Goal: Go to known website

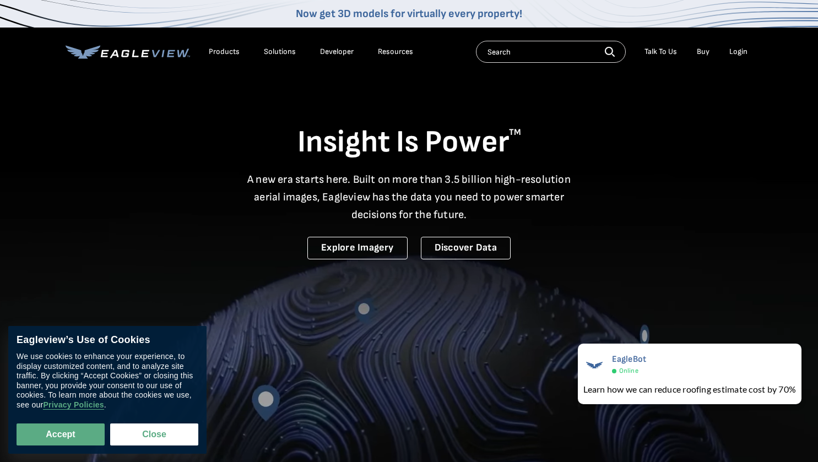
click at [744, 52] on div "Login" at bounding box center [738, 52] width 18 height 10
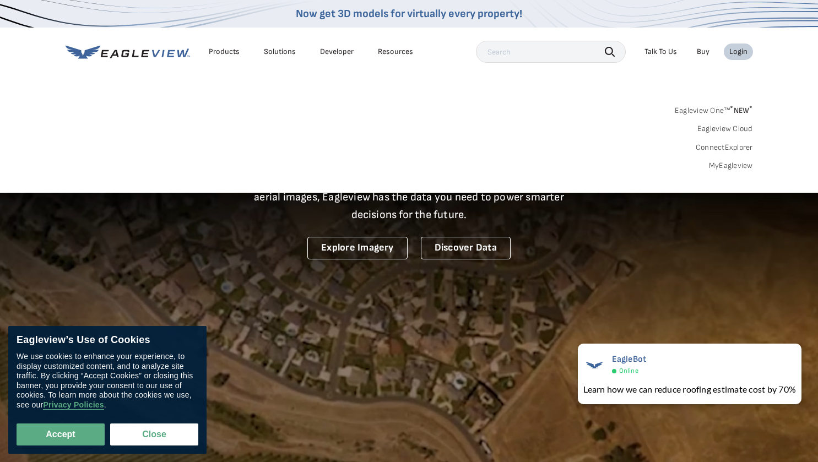
click at [745, 52] on div "Login" at bounding box center [738, 52] width 18 height 10
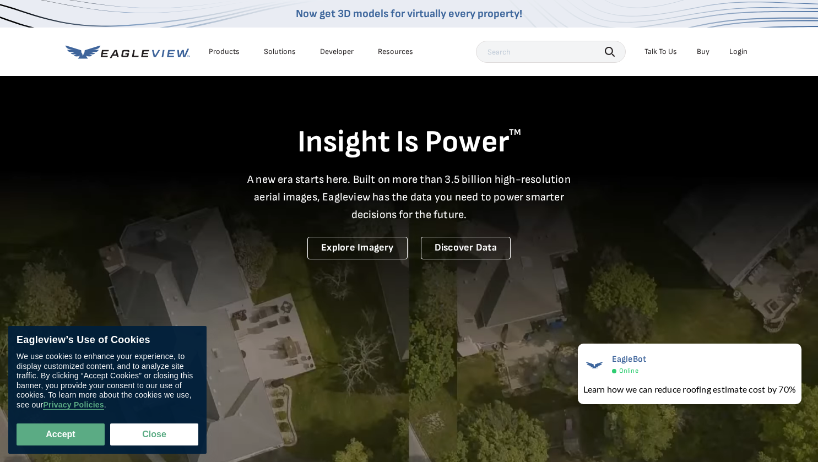
click at [745, 52] on div "Login" at bounding box center [738, 52] width 18 height 10
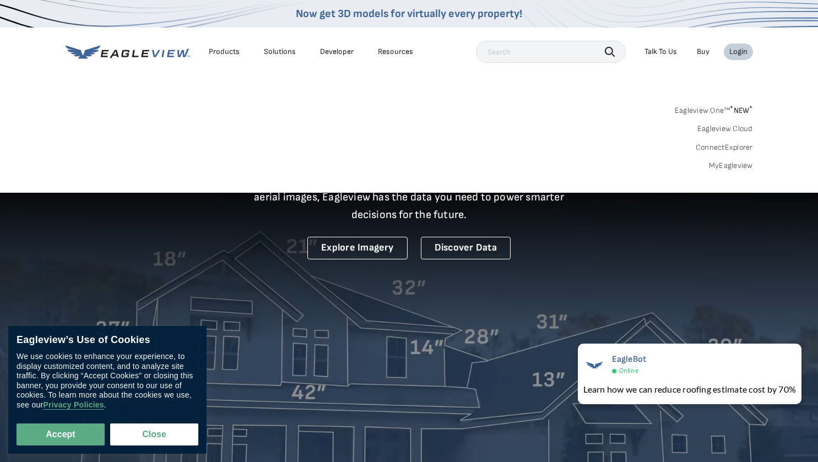
click at [737, 108] on span "* NEW *" at bounding box center [741, 110] width 23 height 9
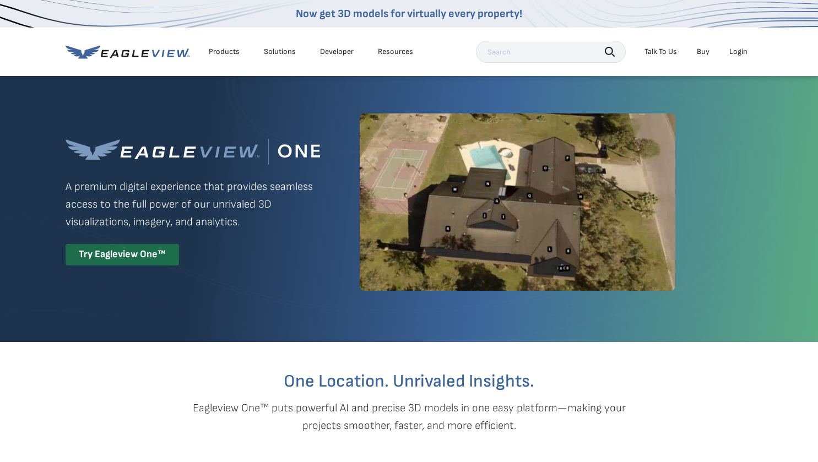
click at [748, 51] on li "Login" at bounding box center [738, 52] width 29 height 17
click at [741, 52] on div "Login" at bounding box center [738, 52] width 18 height 10
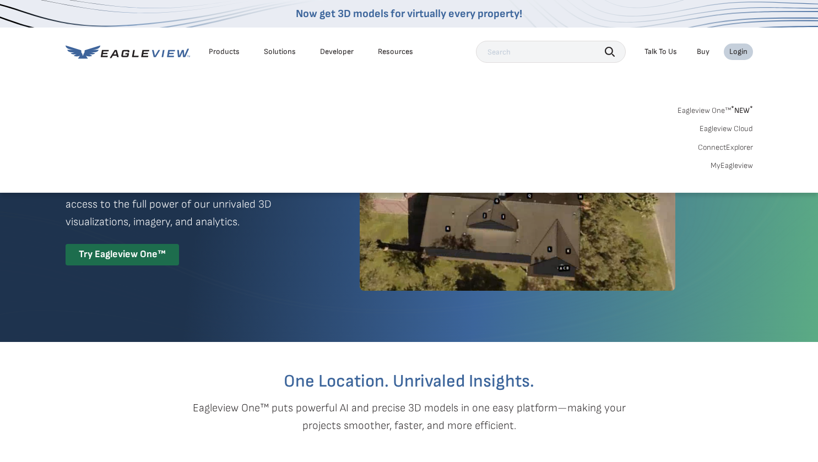
click at [722, 164] on link "MyEagleview" at bounding box center [732, 166] width 42 height 10
